Goal: Information Seeking & Learning: Check status

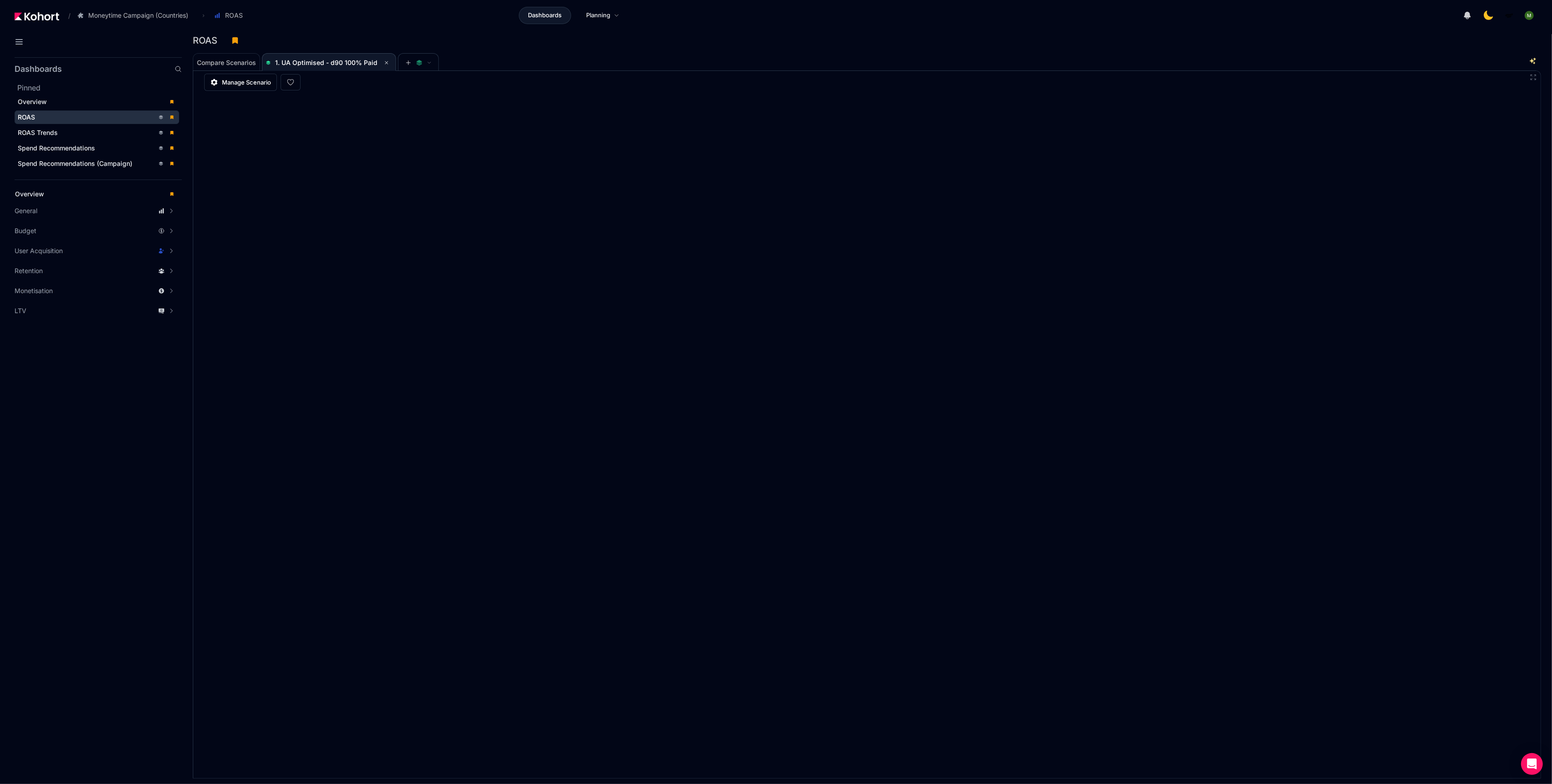
click at [740, 68] on div "Compare Scenarios 1. UA Optimised - d90 100% Paid" at bounding box center [853, 61] width 1322 height 18
click at [77, 117] on div "ROAS" at bounding box center [86, 118] width 137 height 9
click at [330, 66] on span "1. UA Optimised - d90 100% Paid" at bounding box center [329, 62] width 126 height 11
click at [341, 62] on span "1. UA Optimised - d90 100% Paid" at bounding box center [326, 62] width 103 height 8
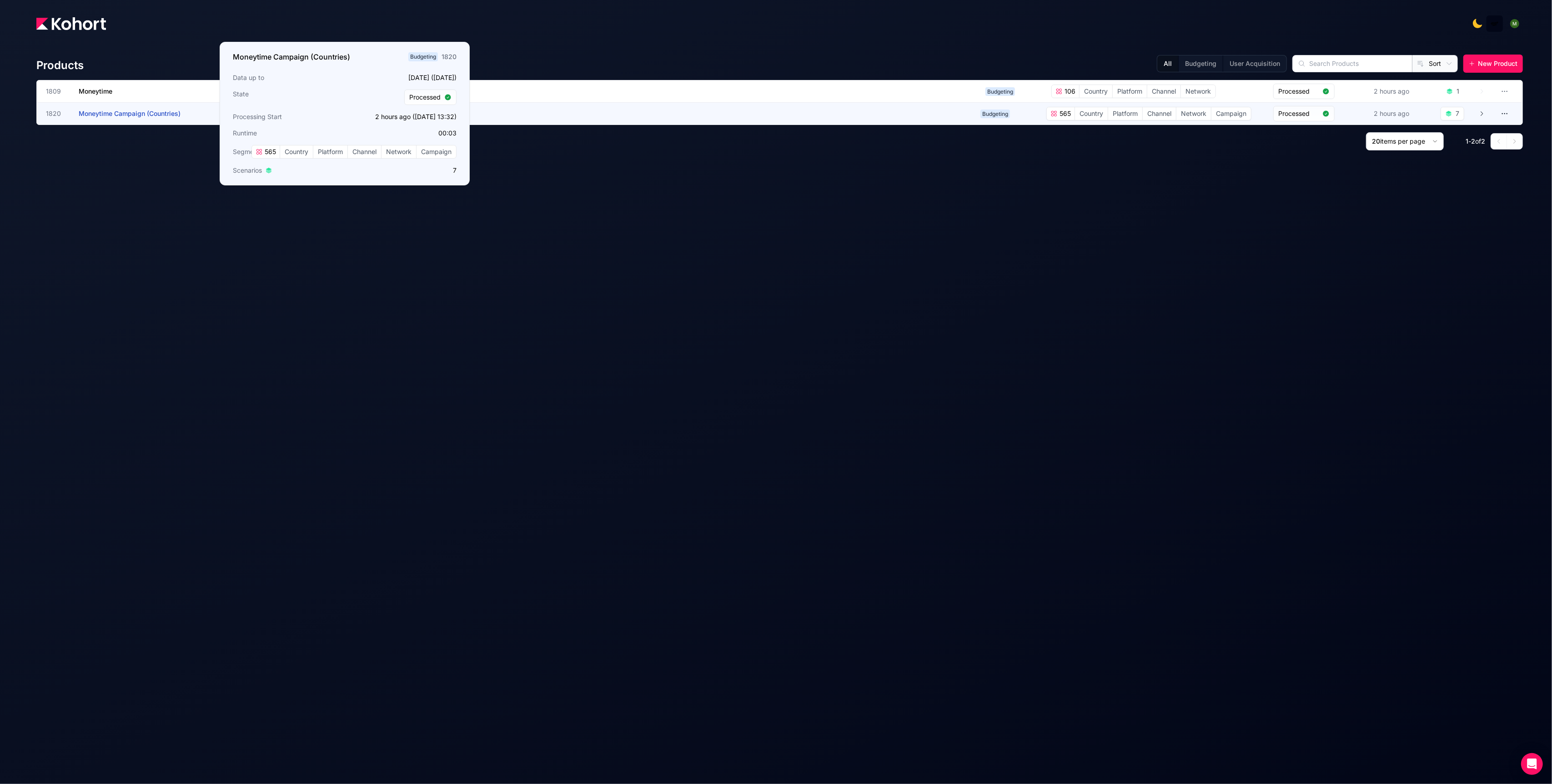
click at [116, 116] on span "Moneytime Campaign (Countries)" at bounding box center [130, 113] width 102 height 8
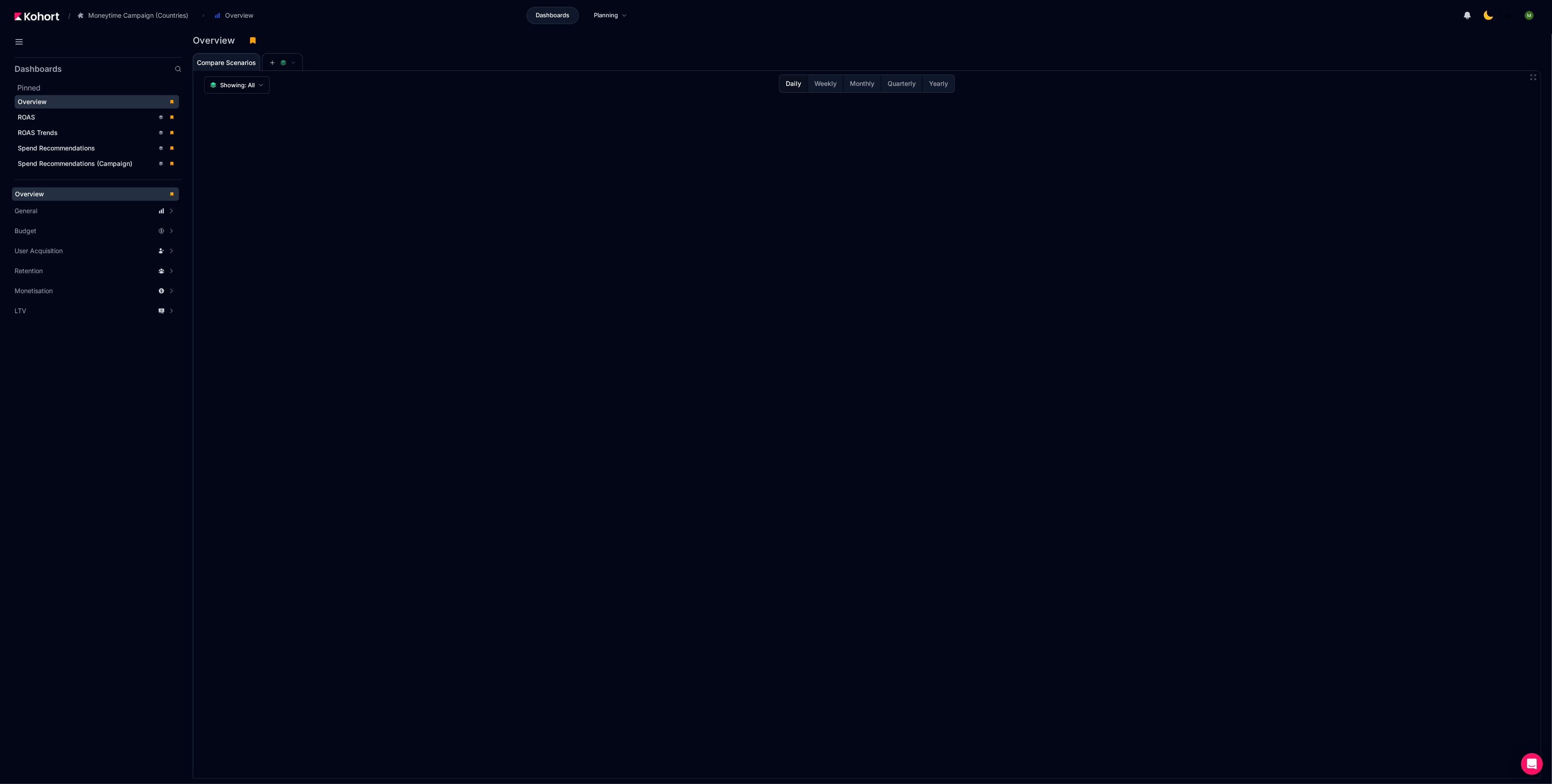
click at [116, 116] on div "ROAS" at bounding box center [86, 118] width 137 height 9
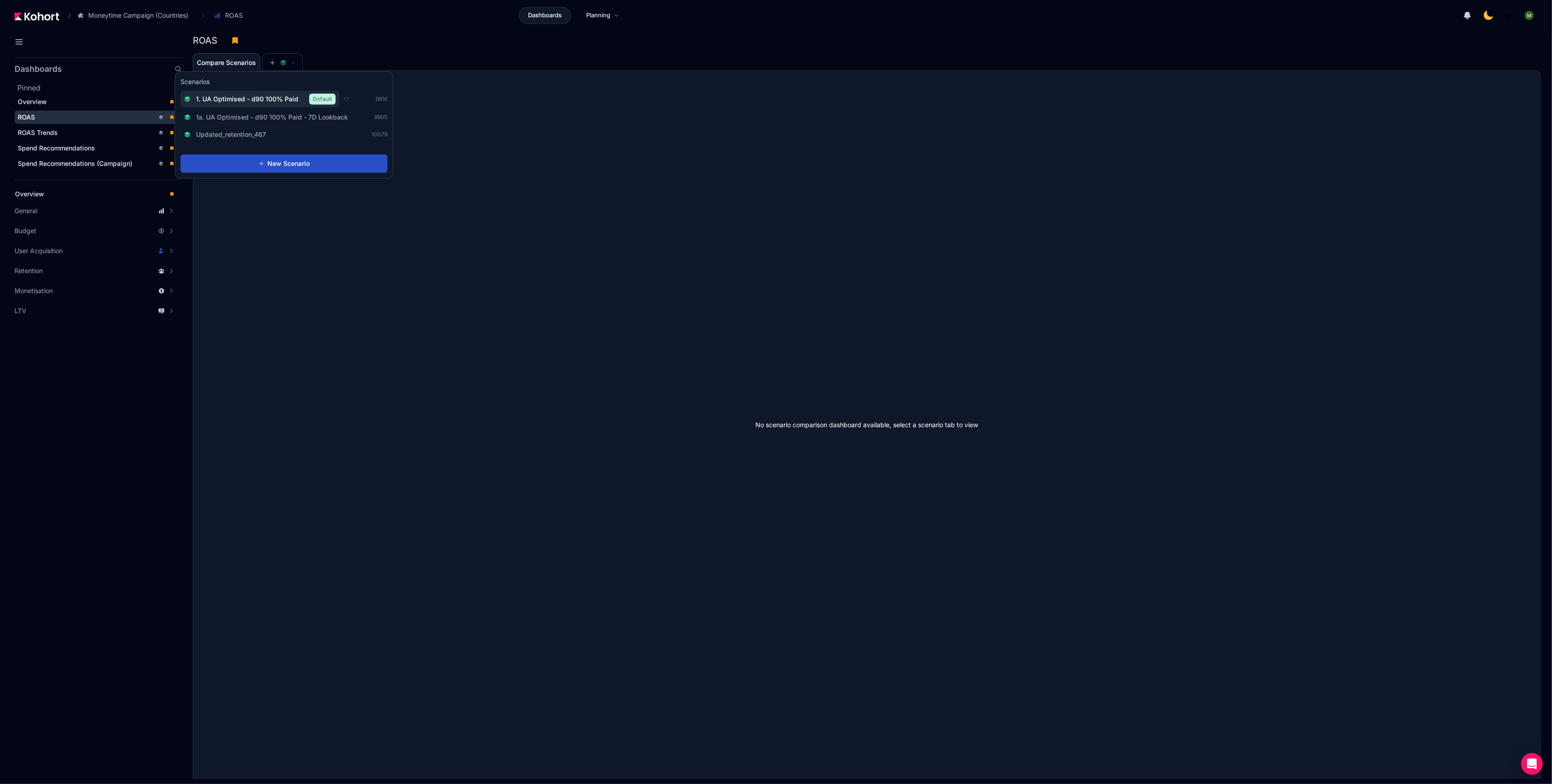
click at [283, 97] on span "1. UA Optimised - d90 100% Paid" at bounding box center [247, 99] width 103 height 9
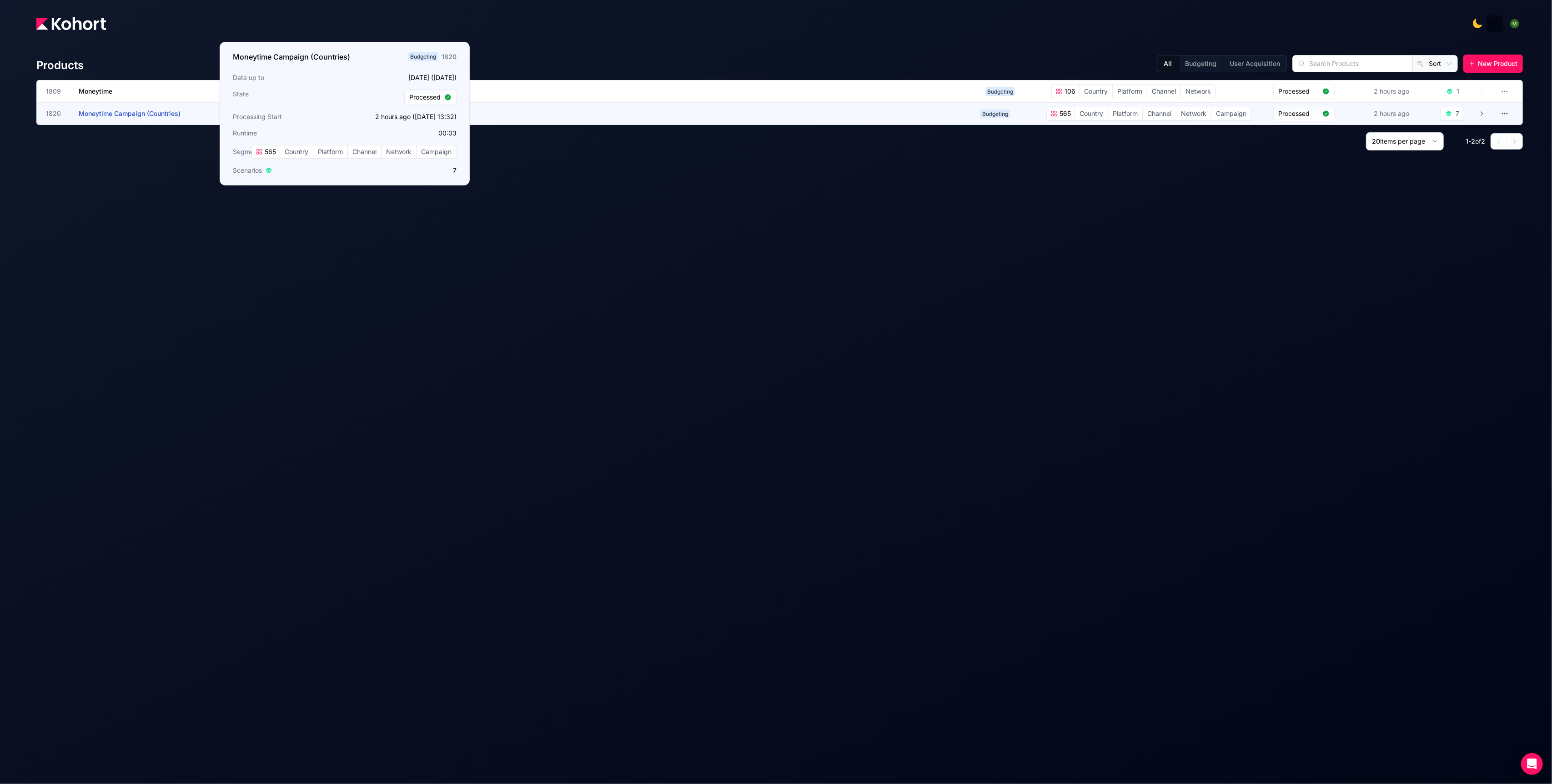
click at [136, 115] on span "Moneytime Campaign (Countries)" at bounding box center [130, 113] width 102 height 8
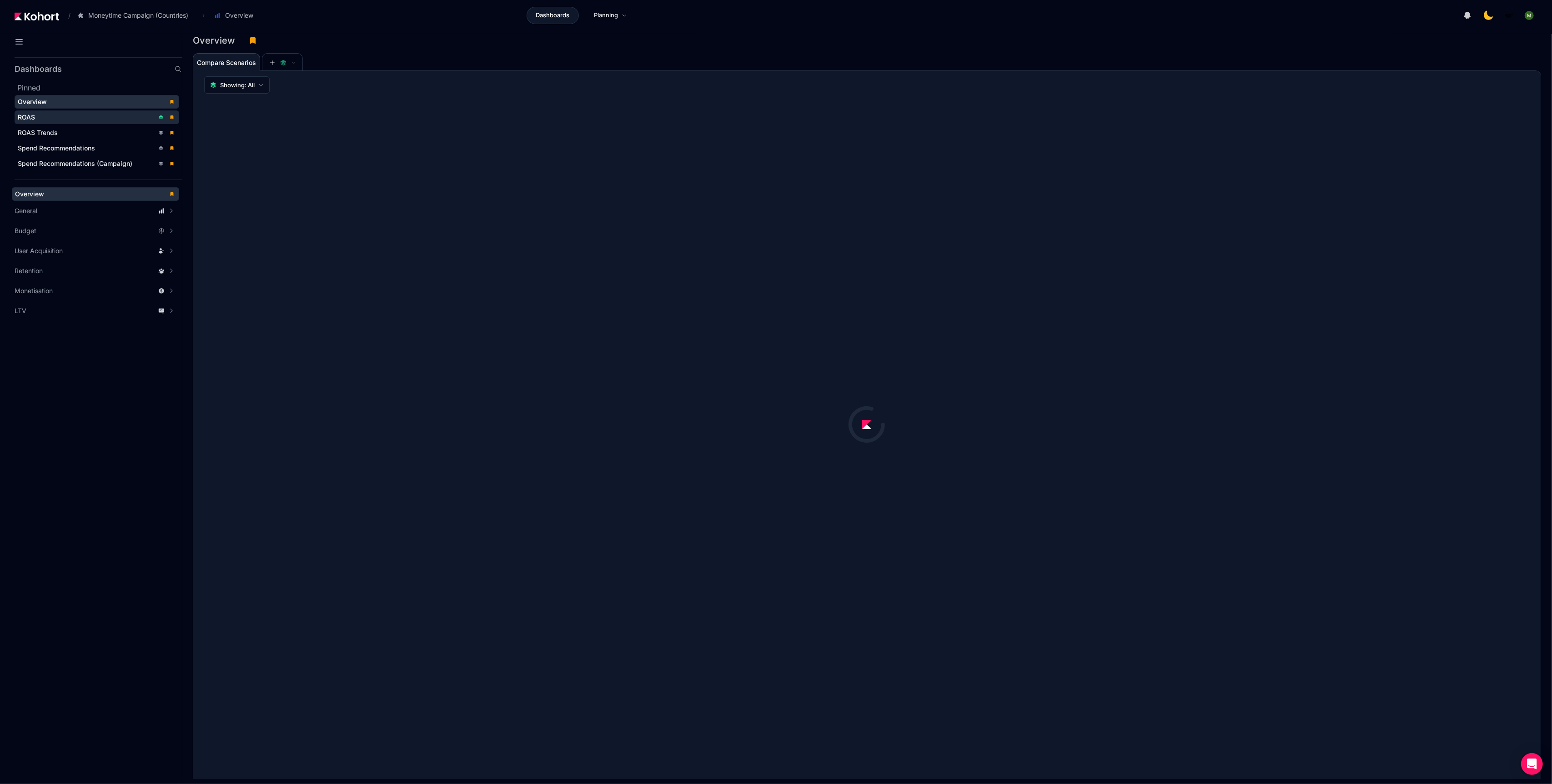
click at [39, 113] on div "ROAS" at bounding box center [86, 118] width 137 height 9
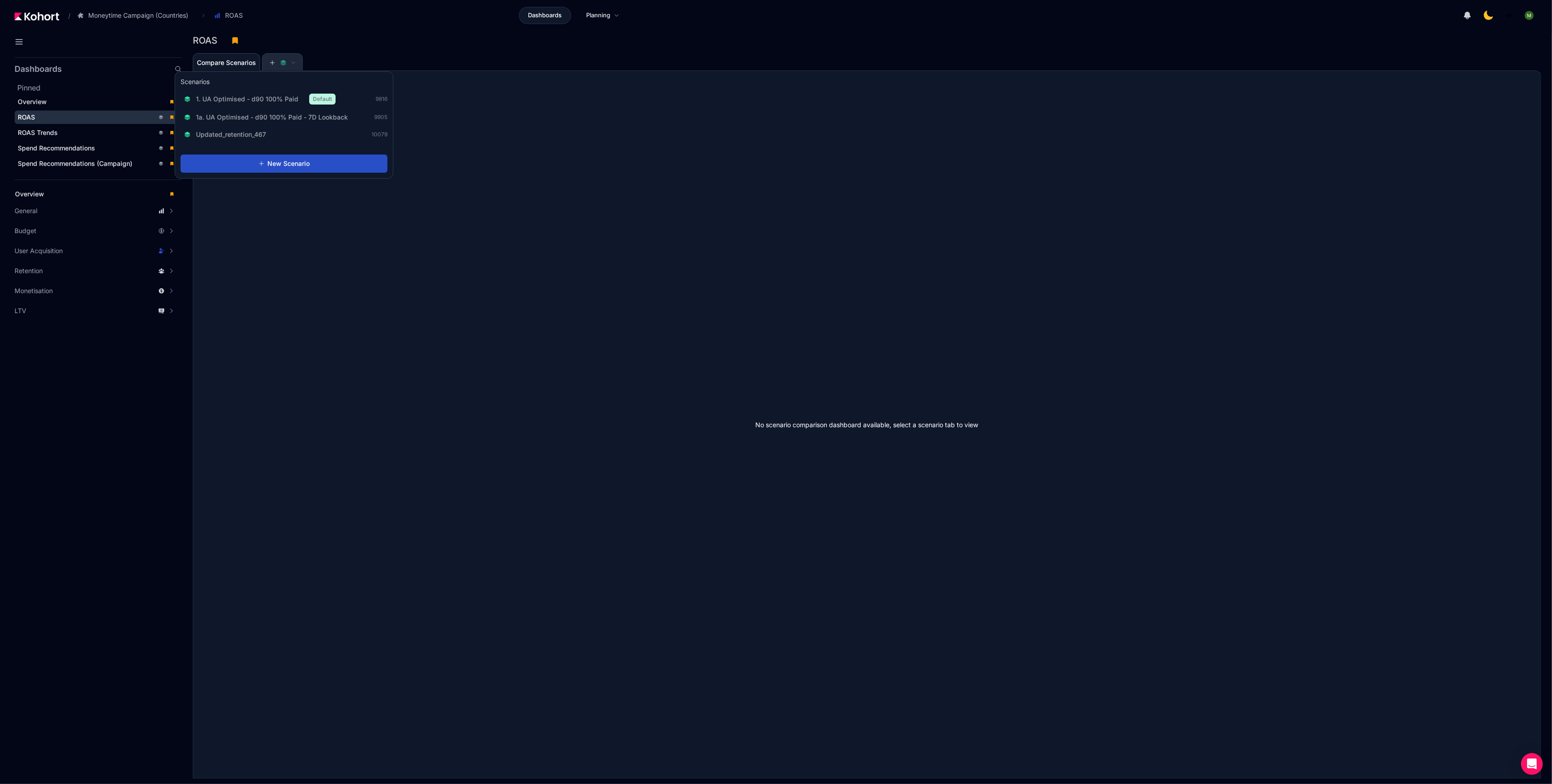
click at [278, 65] on button at bounding box center [282, 63] width 27 height 18
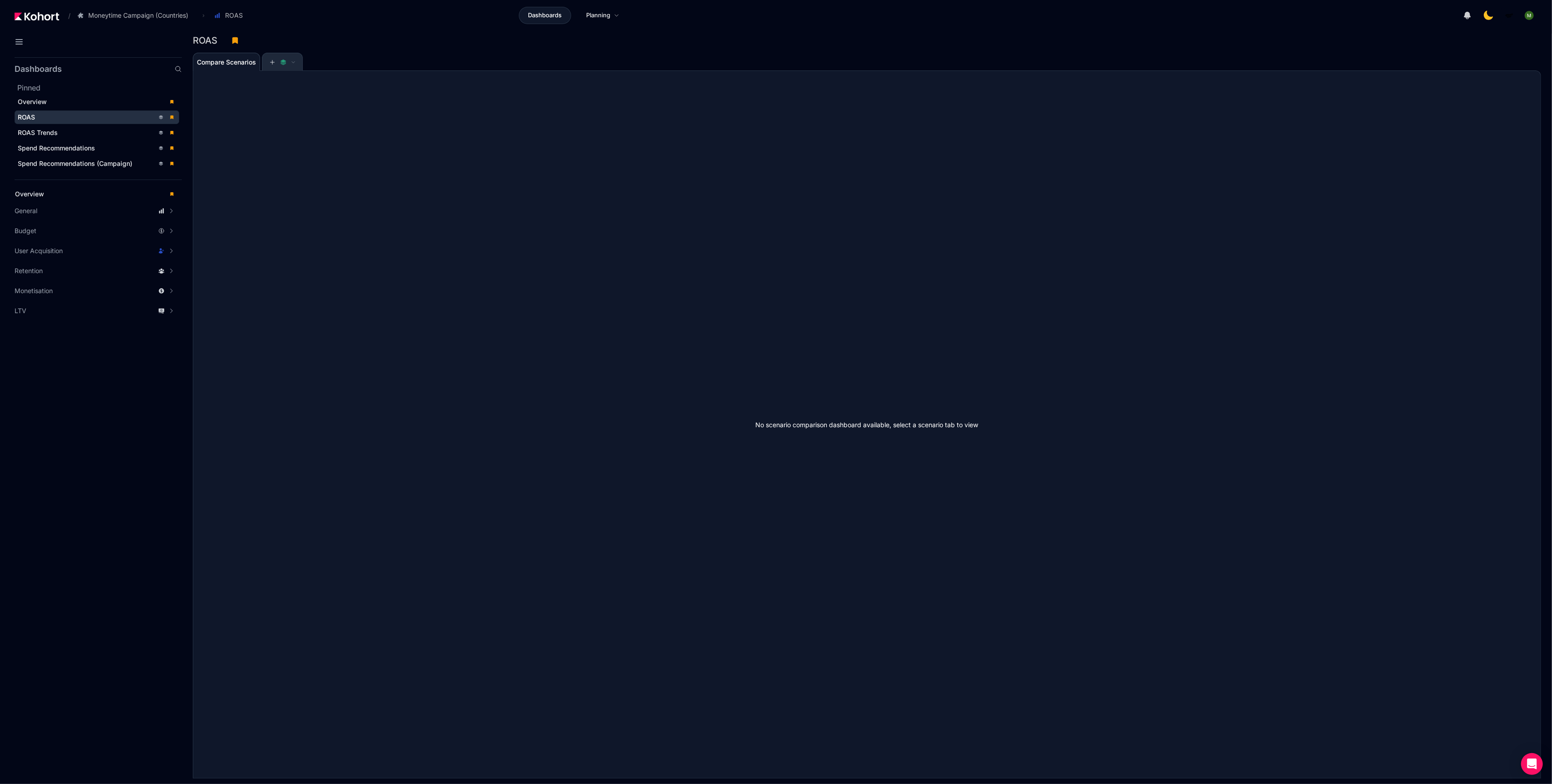
click at [279, 62] on span at bounding box center [282, 62] width 27 height 6
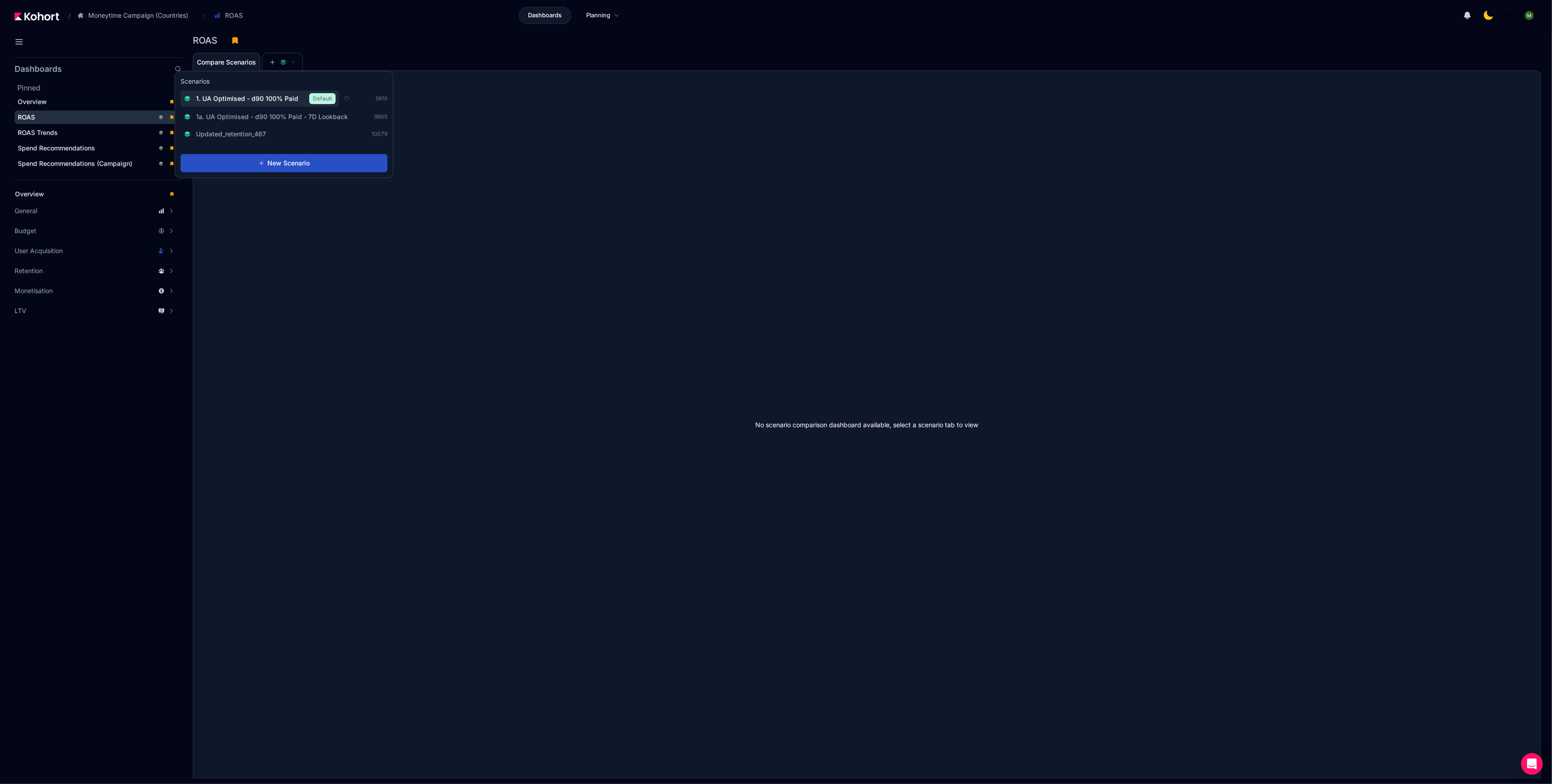
click at [274, 96] on span "1. UA Optimised - d90 100% Paid" at bounding box center [247, 99] width 103 height 9
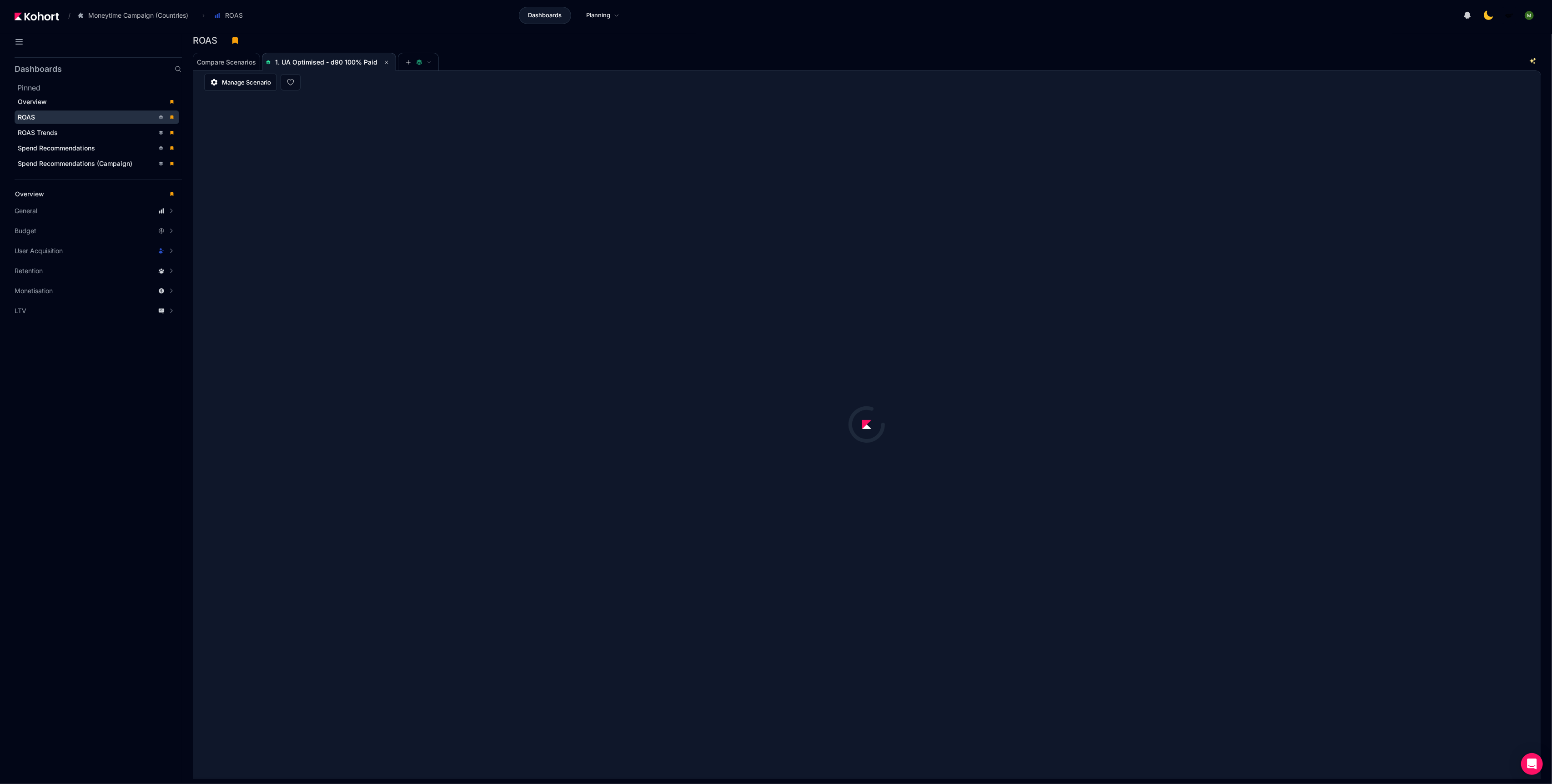
click at [481, 26] on header "/ Moneytime Campaign (Countries) Go to products list Moneytime Moneytime Campai…" at bounding box center [776, 17] width 1552 height 33
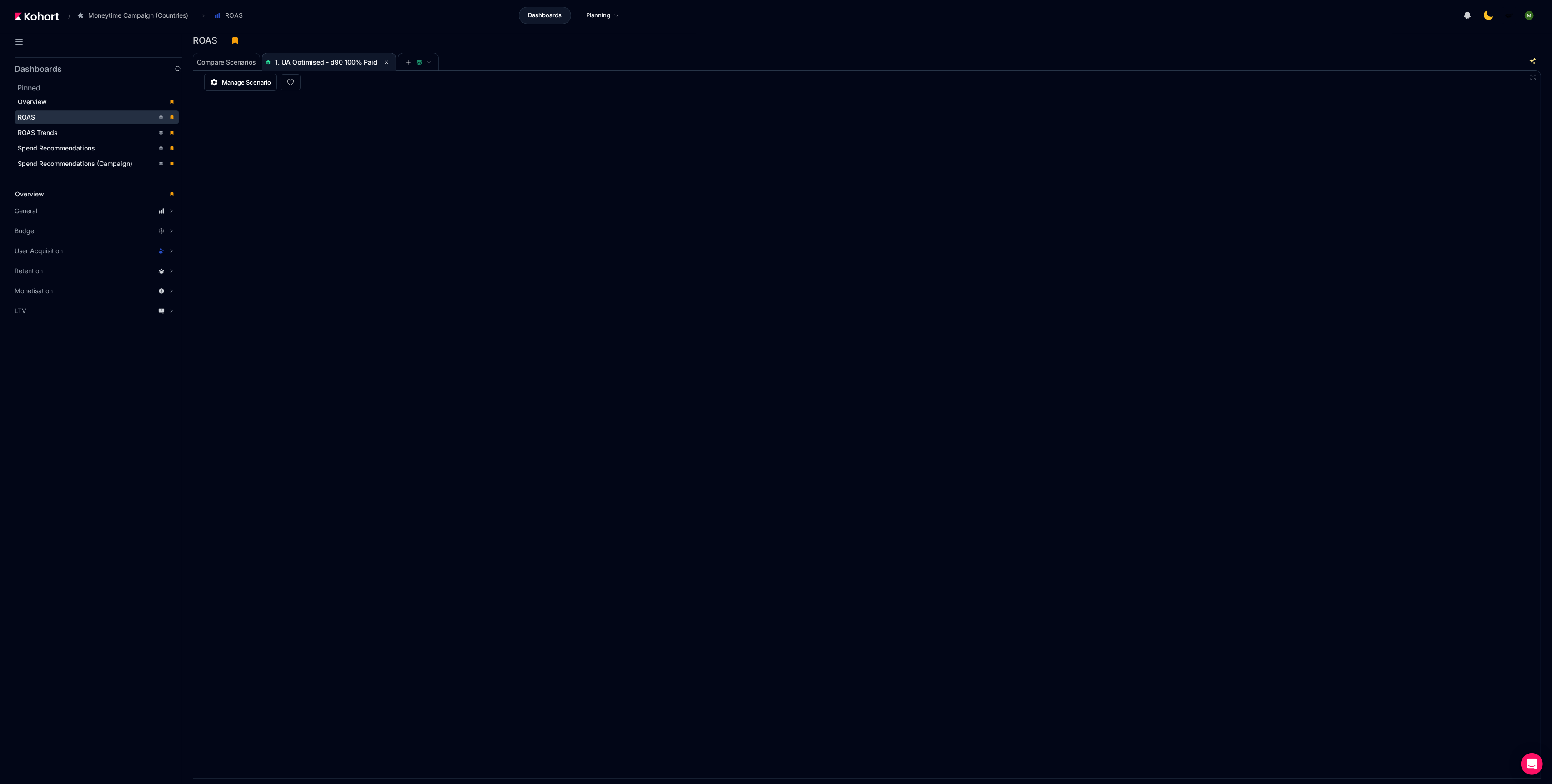
click at [1010, 36] on div "ROAS" at bounding box center [863, 40] width 1341 height 14
